Goal: Task Accomplishment & Management: Manage account settings

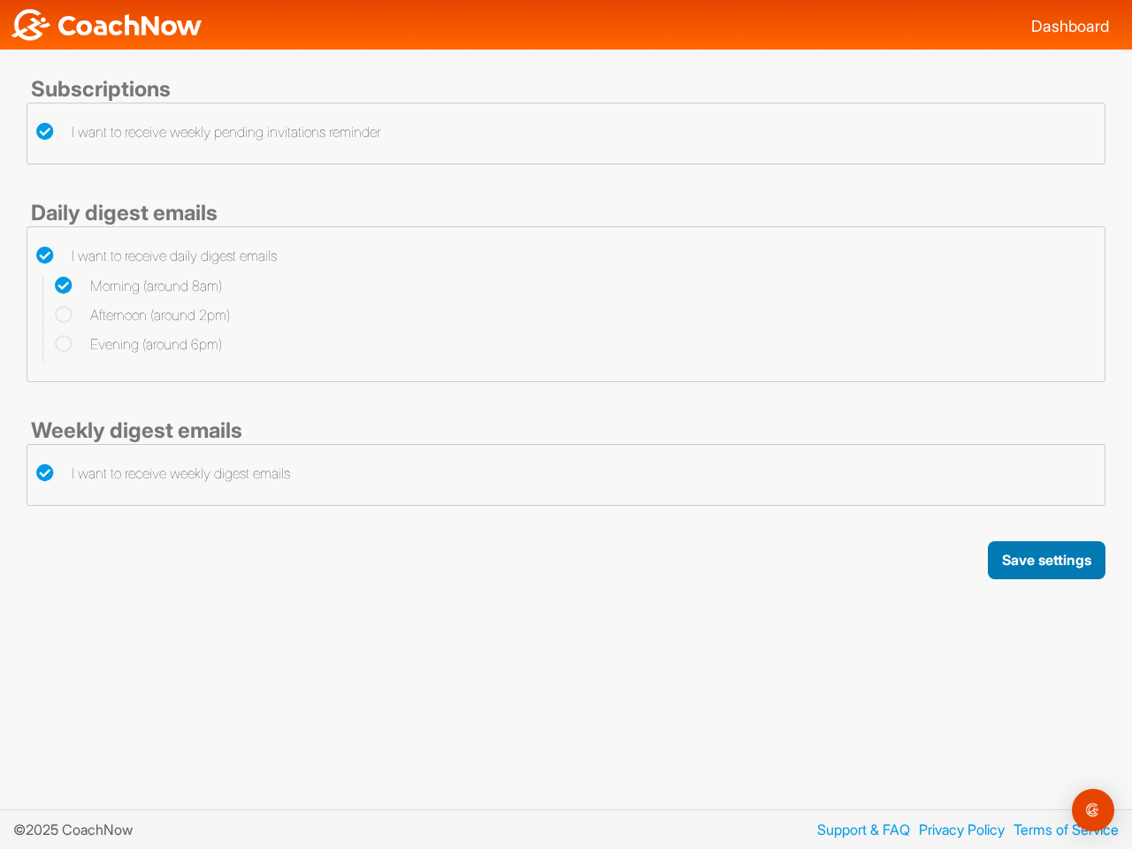
click at [1045, 560] on button "Save settings" at bounding box center [1047, 560] width 118 height 38
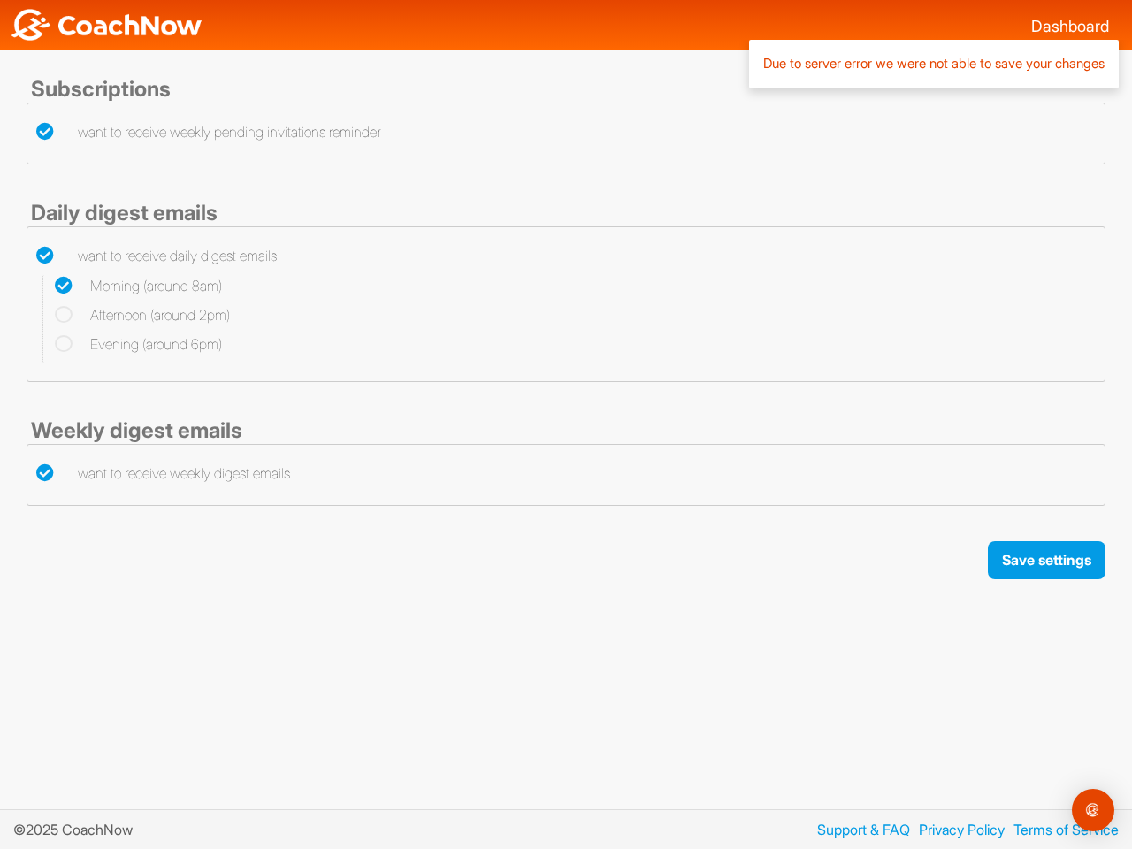
click at [1093, 810] on img "Open Intercom Messenger" at bounding box center [1092, 809] width 21 height 21
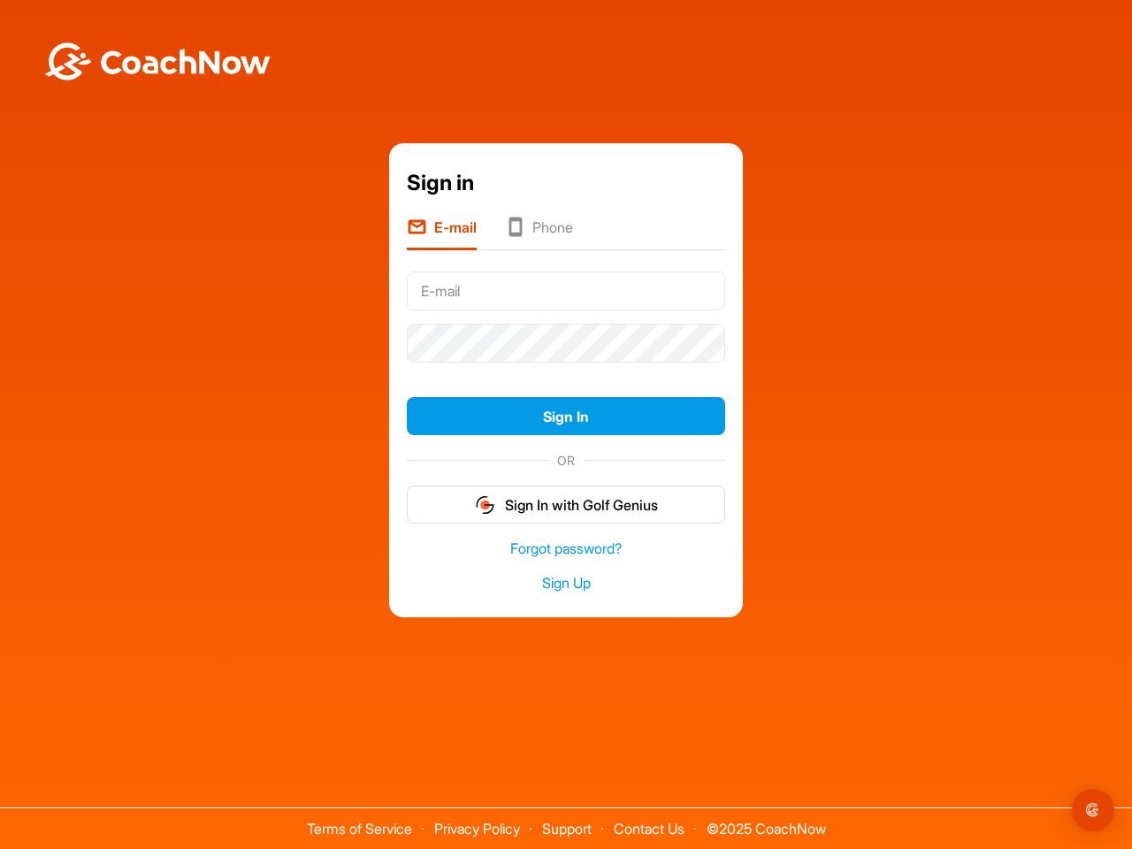
click at [566, 370] on form "Sign In OR Sign In with Golf Genius" at bounding box center [566, 394] width 318 height 259
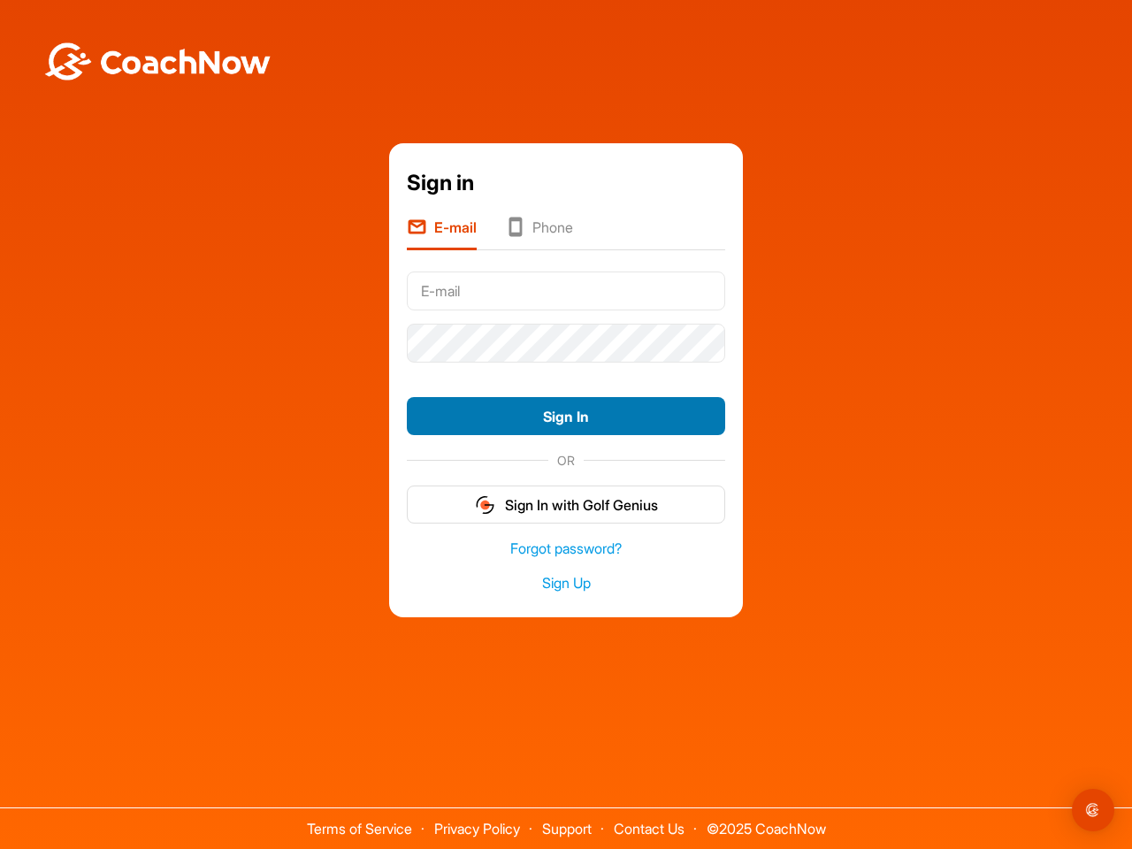
click at [566, 416] on button "Sign In" at bounding box center [566, 416] width 318 height 38
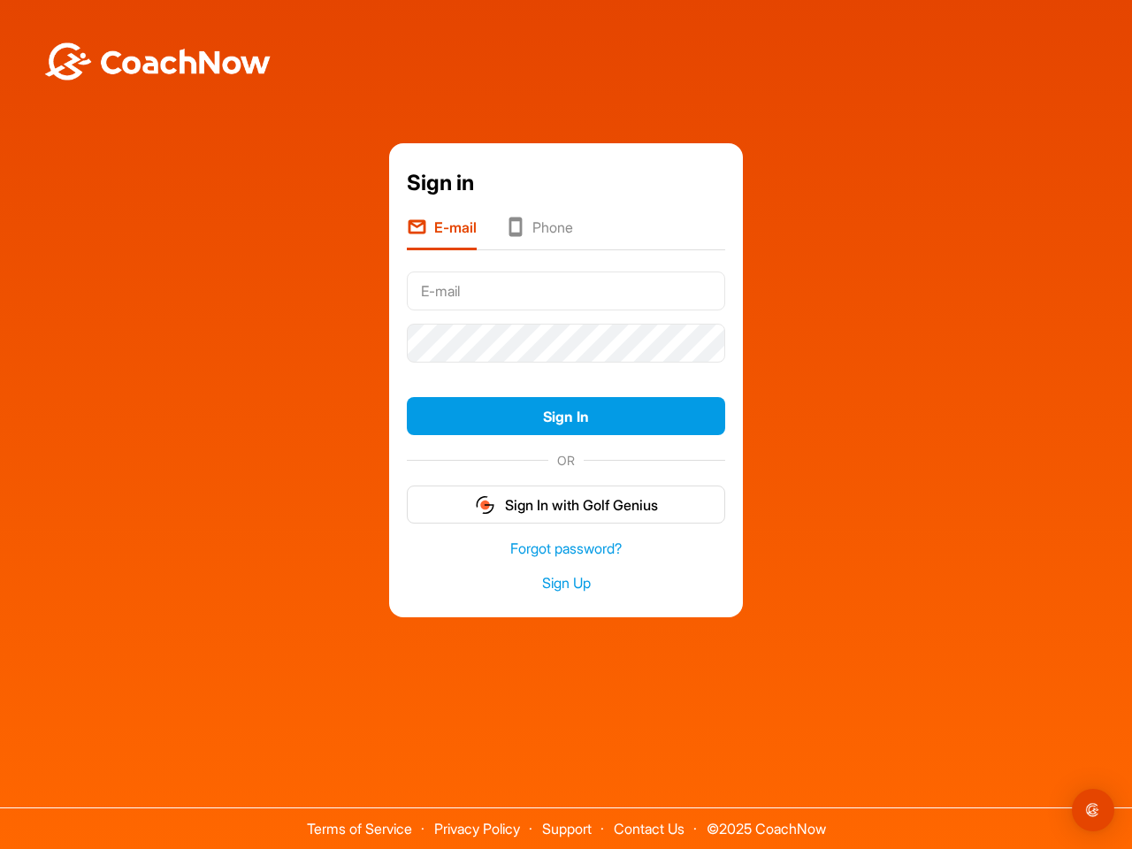
click at [566, 504] on form "Sign In OR Sign In with Golf Genius" at bounding box center [566, 394] width 318 height 259
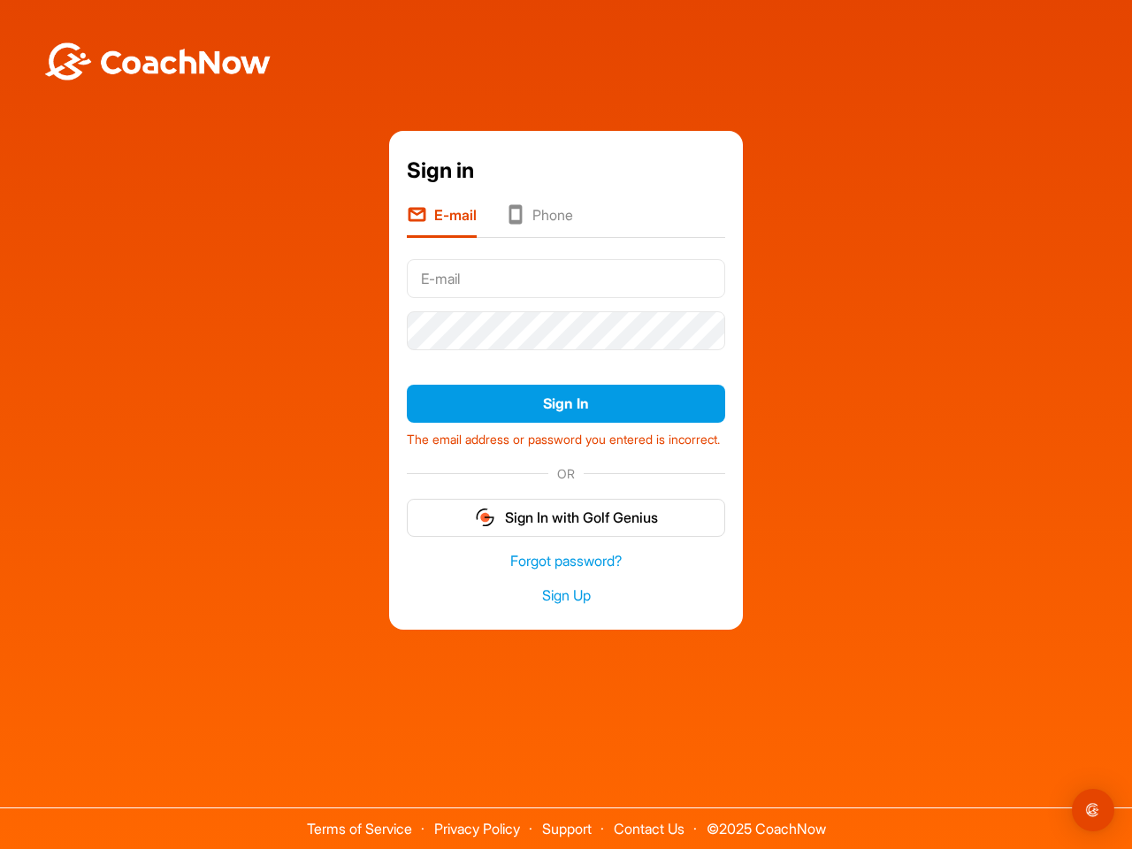
click at [1093, 810] on img "Open Intercom Messenger" at bounding box center [1092, 809] width 21 height 21
